Goal: Find specific page/section: Find specific page/section

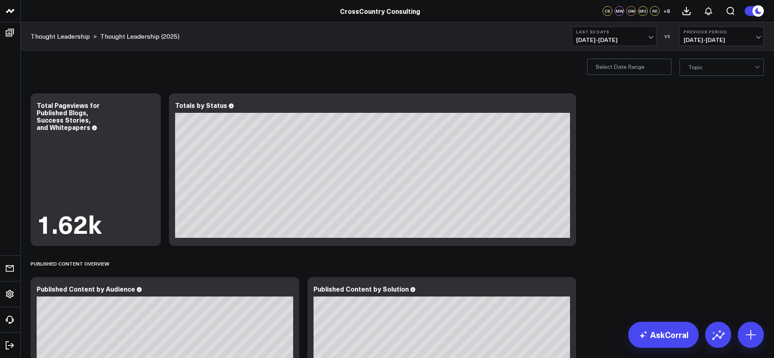
drag, startPoint x: 693, startPoint y: 245, endPoint x: 695, endPoint y: 223, distance: 22.2
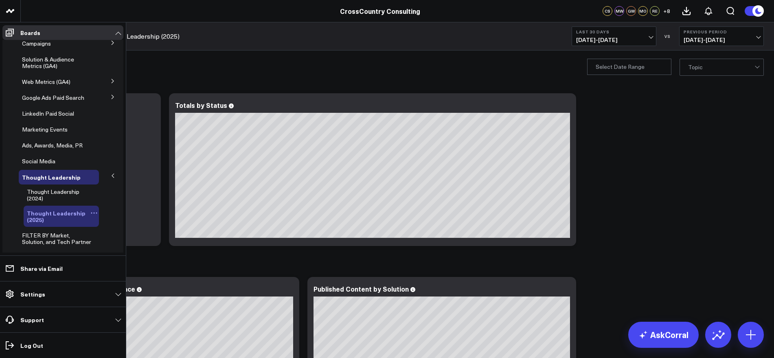
scroll to position [32, 0]
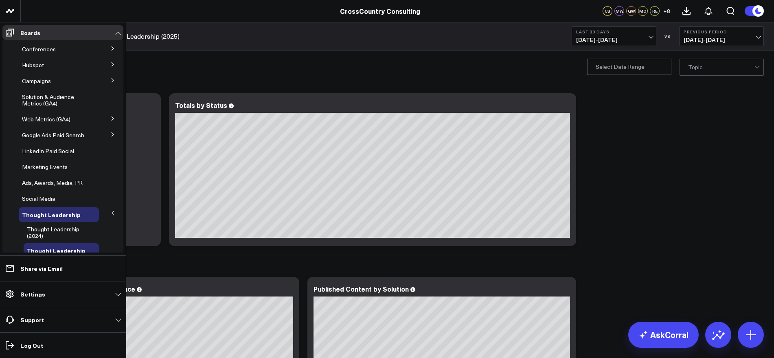
click at [110, 118] on icon at bounding box center [112, 118] width 5 height 5
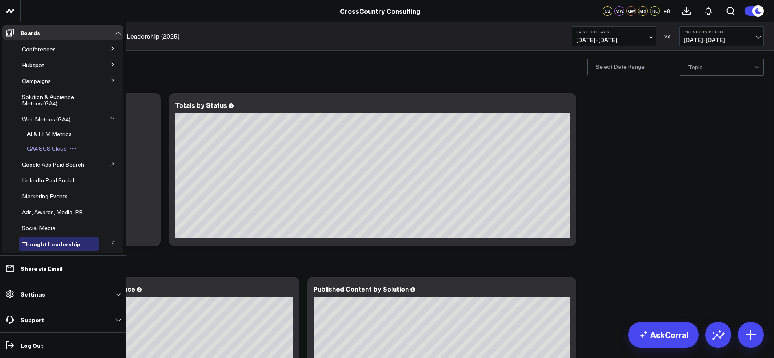
click at [51, 146] on span "GA4 SCS Cloud" at bounding box center [47, 148] width 40 height 8
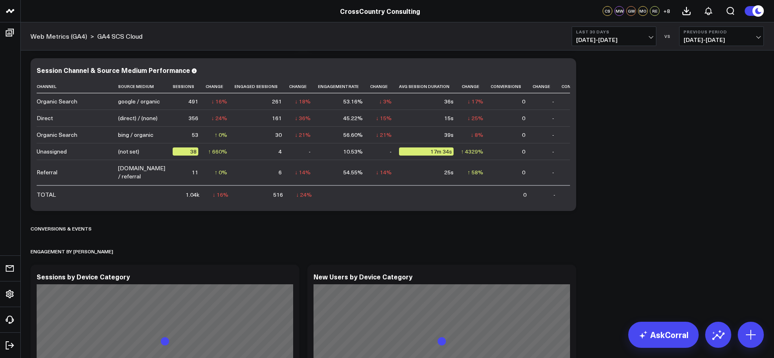
scroll to position [560, 0]
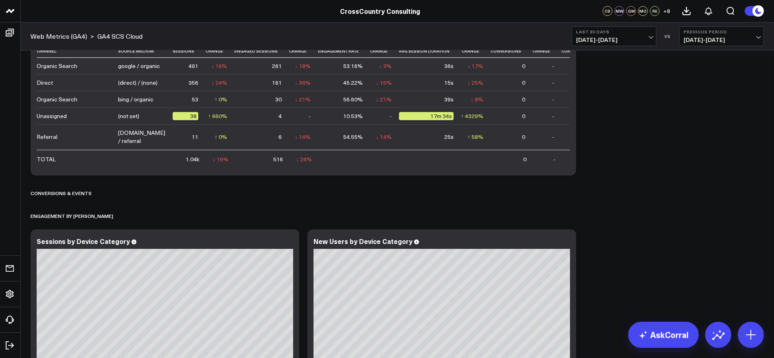
click at [712, 177] on div "Traffic & User Engagement Modify via AI Copy link to widget Ask support Remove …" at bounding box center [396, 363] width 741 height 1744
click at [739, 188] on div "Conversions & Events" at bounding box center [397, 193] width 733 height 19
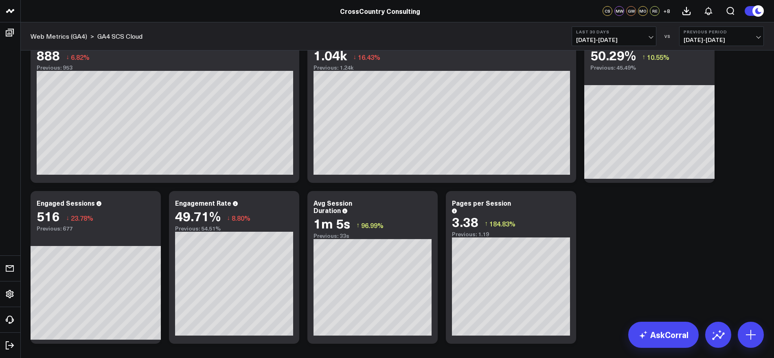
scroll to position [0, 0]
